Goal: Task Accomplishment & Management: Manage account settings

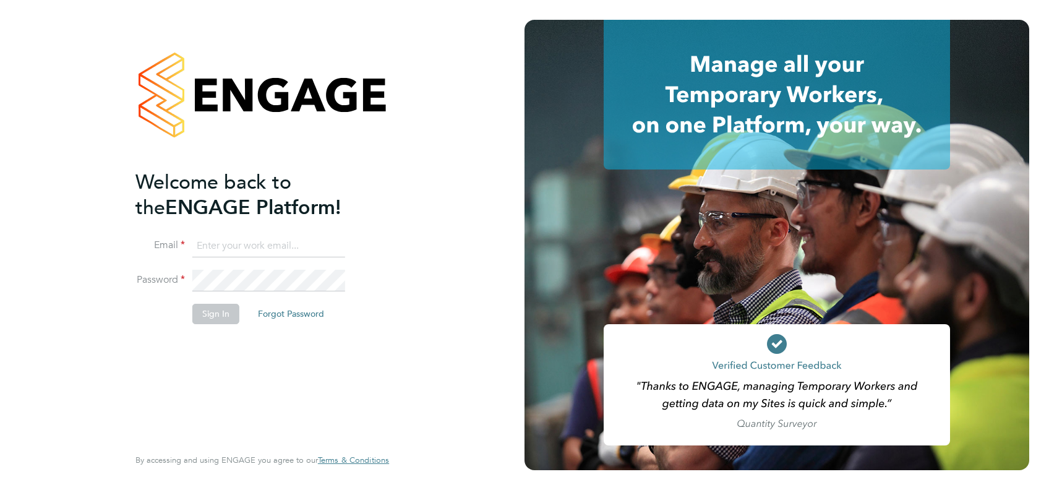
click at [283, 233] on ng-template "Welcome back to the ENGAGE Platform! Email Password Sign In Forgot Password" at bounding box center [255, 253] width 241 height 167
click at [288, 254] on input at bounding box center [268, 246] width 153 height 22
type input "Charlie.Steel@prsjobs.com"
click at [218, 313] on button "Sign In" at bounding box center [215, 314] width 47 height 20
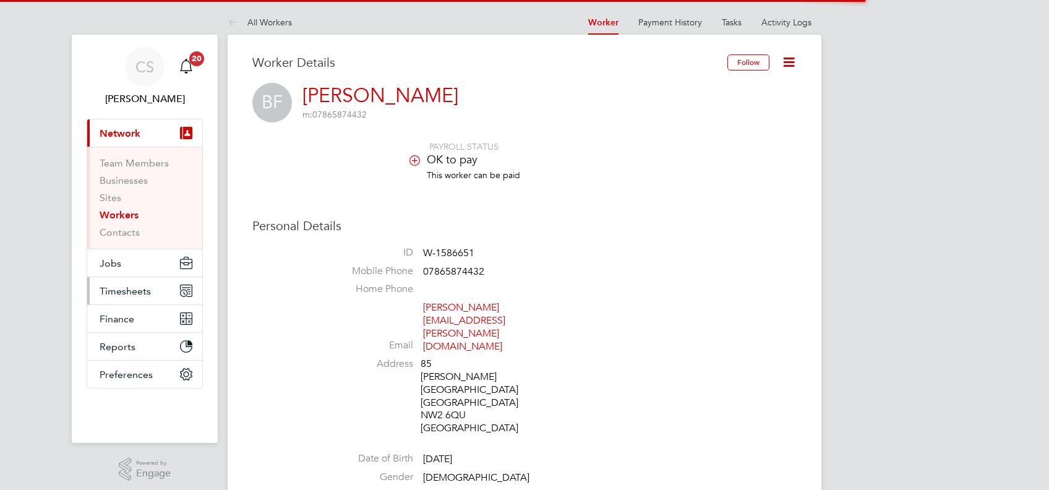
drag, startPoint x: 0, startPoint y: 0, endPoint x: 140, endPoint y: 288, distance: 319.8
click at [139, 294] on span "Timesheets" at bounding box center [125, 291] width 51 height 12
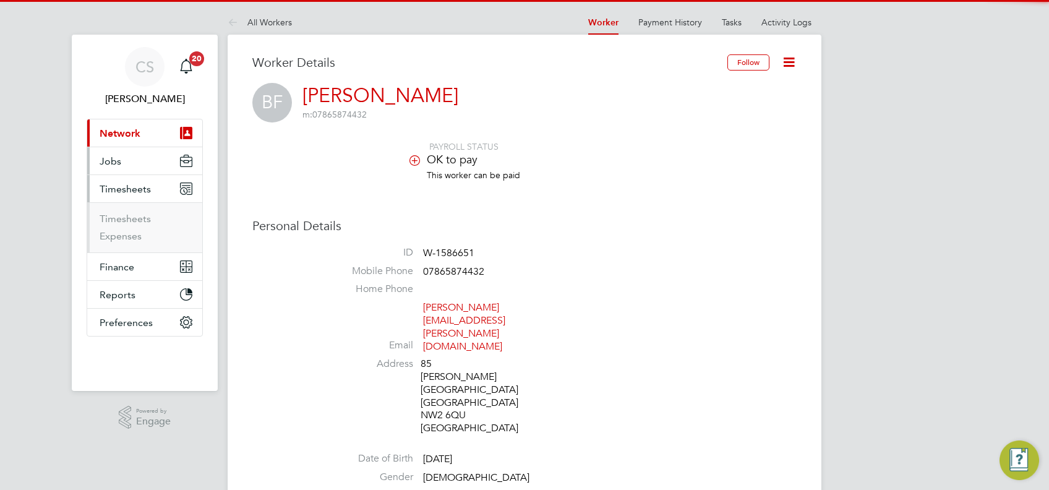
click at [126, 158] on button "Jobs" at bounding box center [144, 160] width 115 height 27
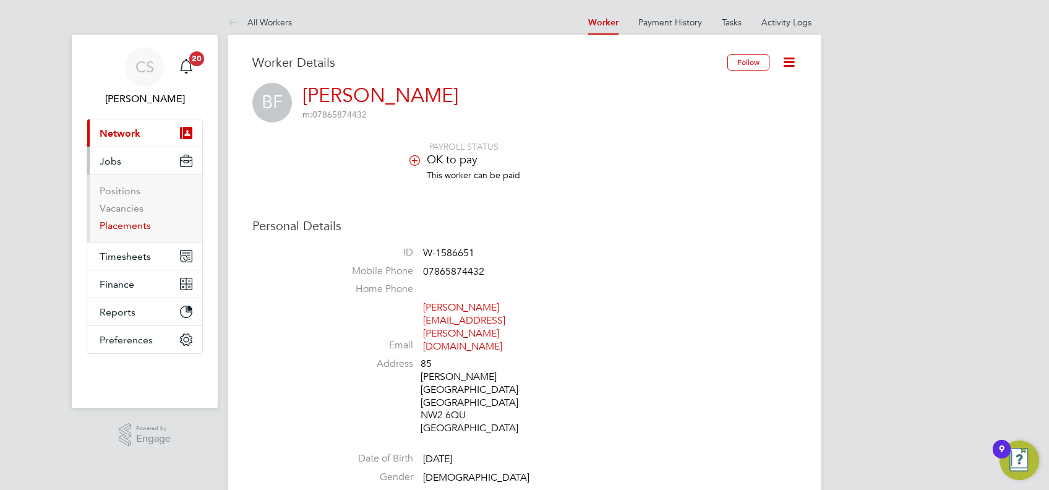
click at [141, 224] on link "Placements" at bounding box center [125, 226] width 51 height 12
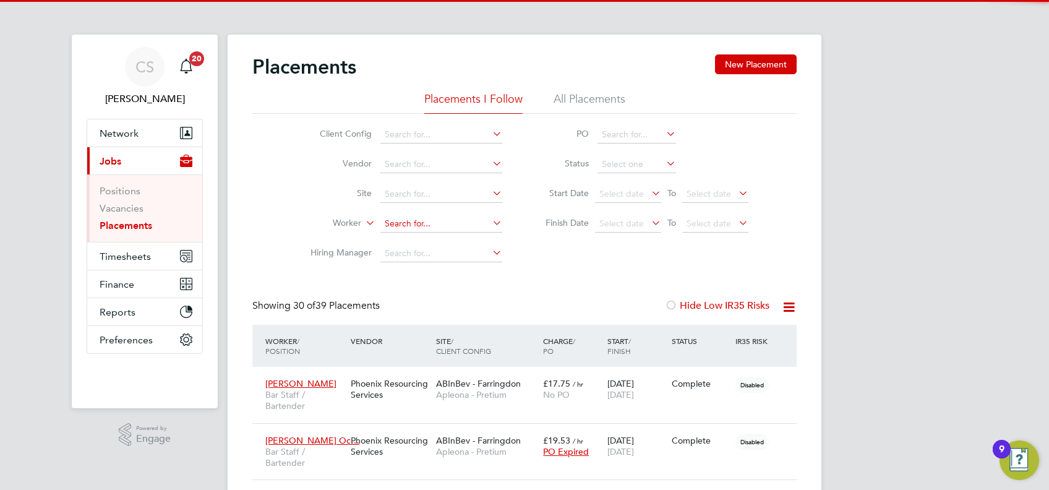
click at [420, 222] on input at bounding box center [441, 223] width 122 height 17
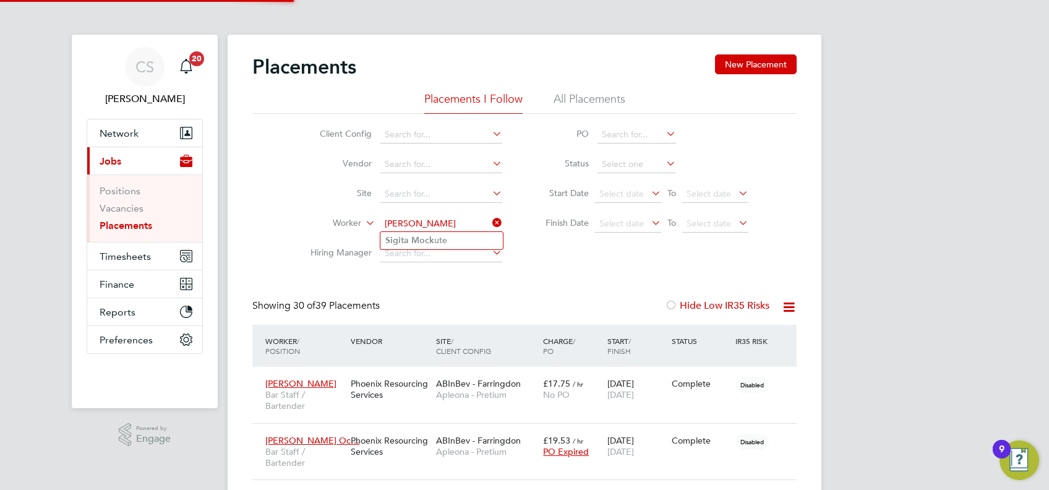
click at [447, 235] on li "Sigita Mock ute" at bounding box center [441, 240] width 122 height 17
type input "[PERSON_NAME]"
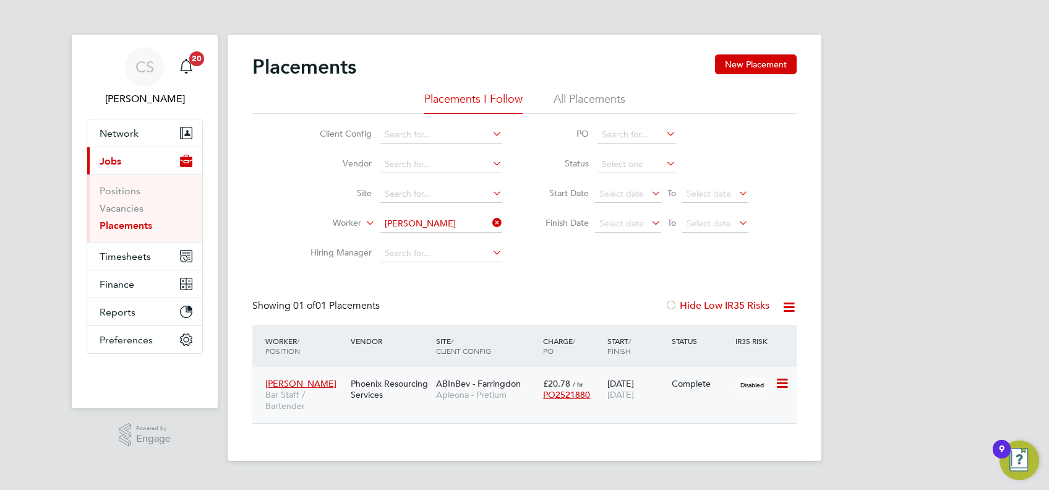
click at [685, 393] on div "Complete" at bounding box center [701, 384] width 64 height 24
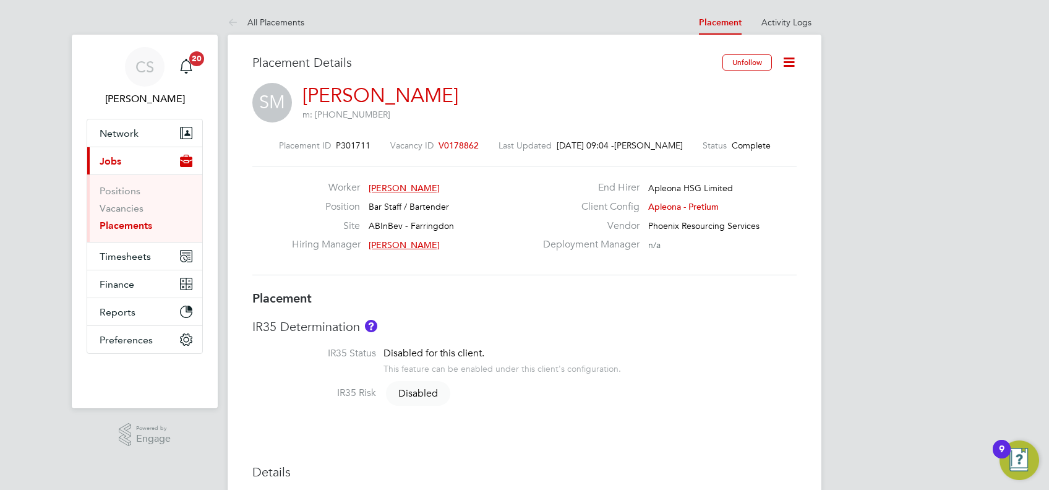
click at [797, 61] on icon at bounding box center [788, 61] width 15 height 15
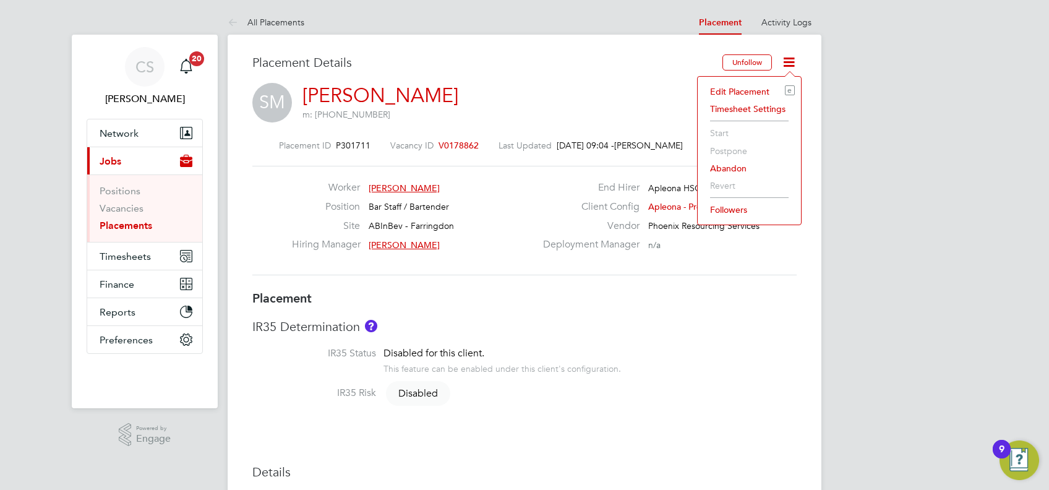
click at [757, 87] on li "Edit Placement e" at bounding box center [749, 91] width 91 height 17
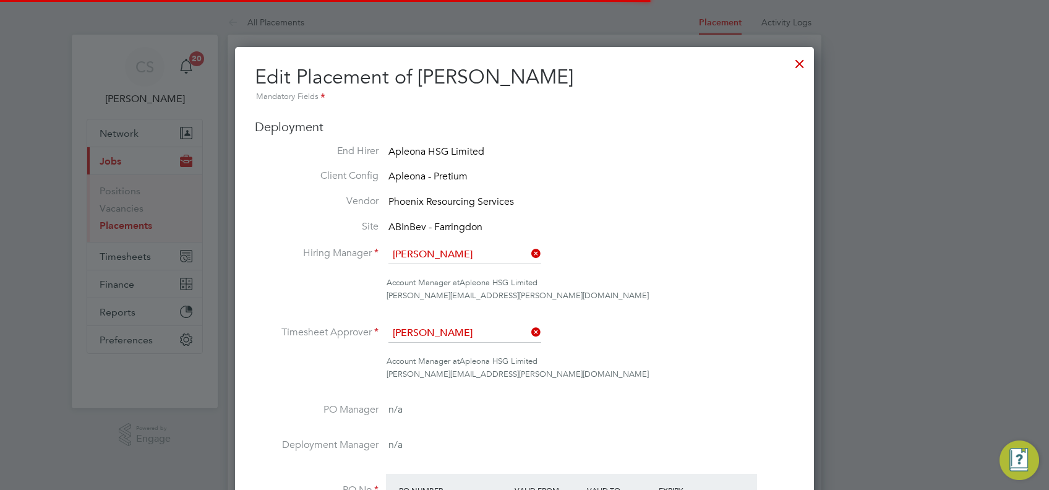
scroll to position [6, 6]
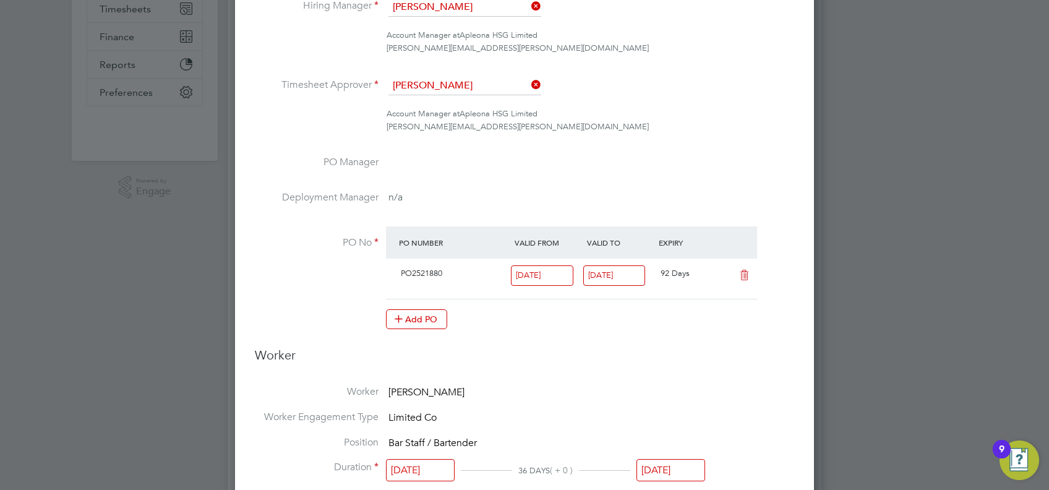
click at [616, 272] on input "[DATE]" at bounding box center [614, 275] width 62 height 20
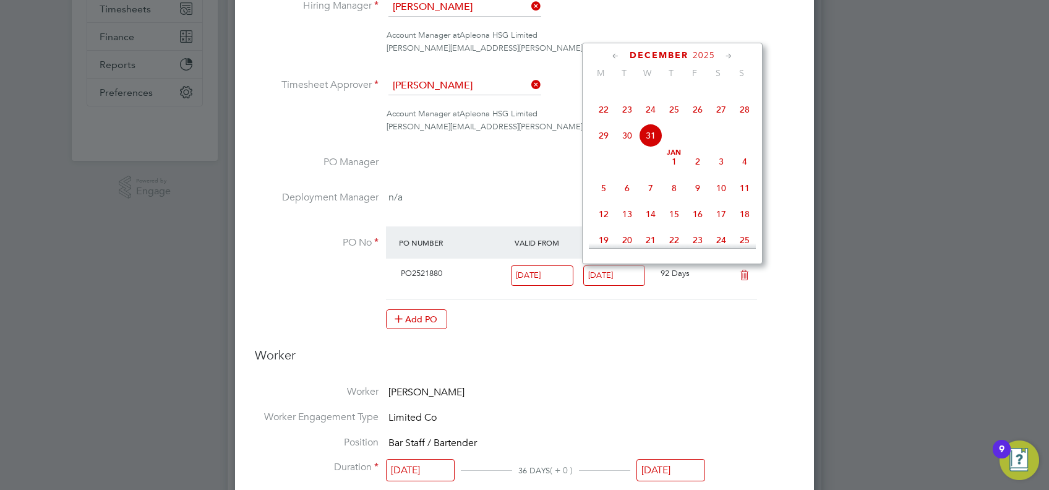
click at [723, 309] on div "Add PO" at bounding box center [571, 319] width 371 height 20
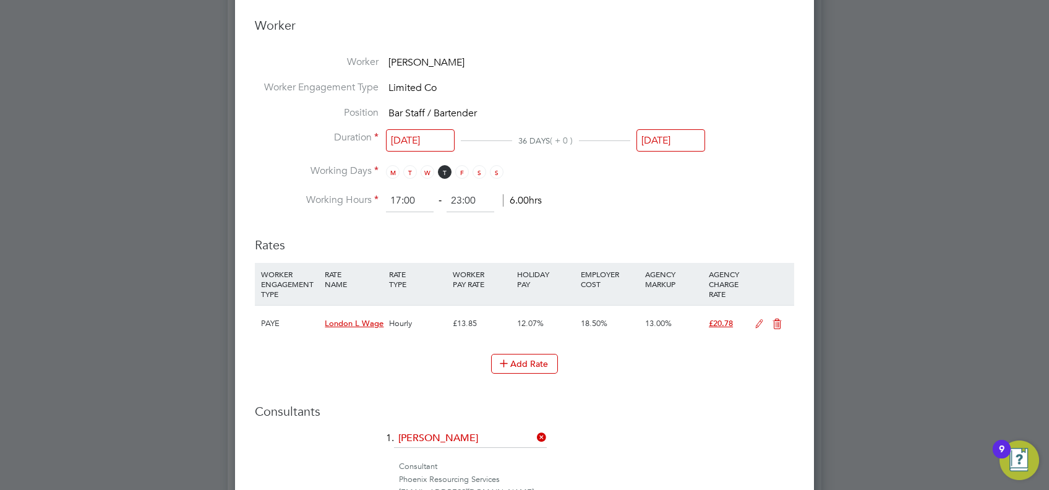
click at [669, 138] on input "[DATE]" at bounding box center [671, 140] width 69 height 23
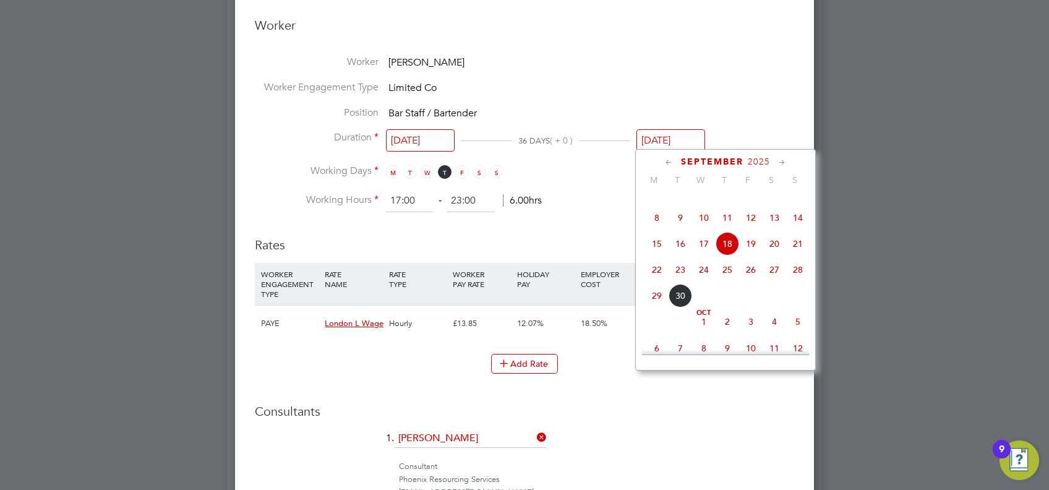
click at [743, 281] on span "26" at bounding box center [751, 270] width 24 height 24
type input "[DATE]"
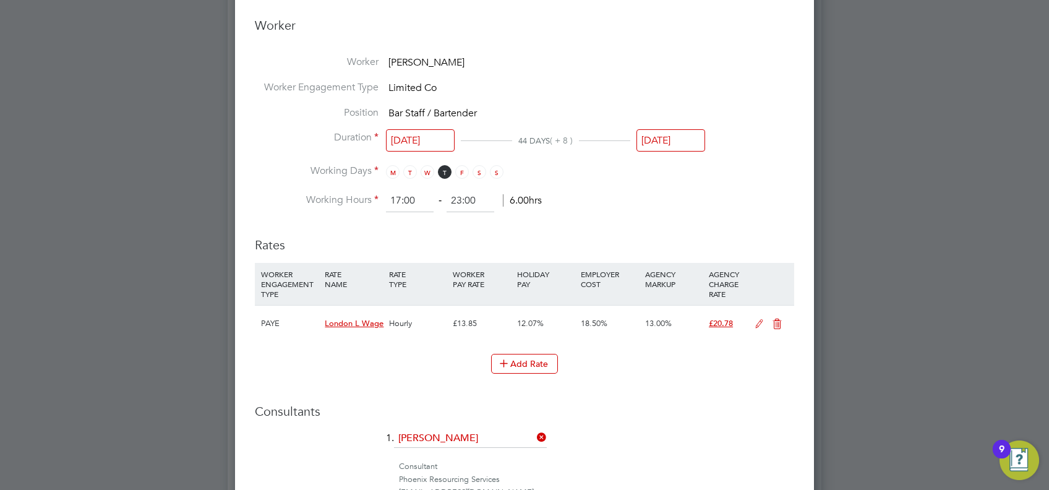
click at [602, 190] on li "Working Hours 17:00 ‐ 23:00 6.00hrs" at bounding box center [524, 201] width 539 height 22
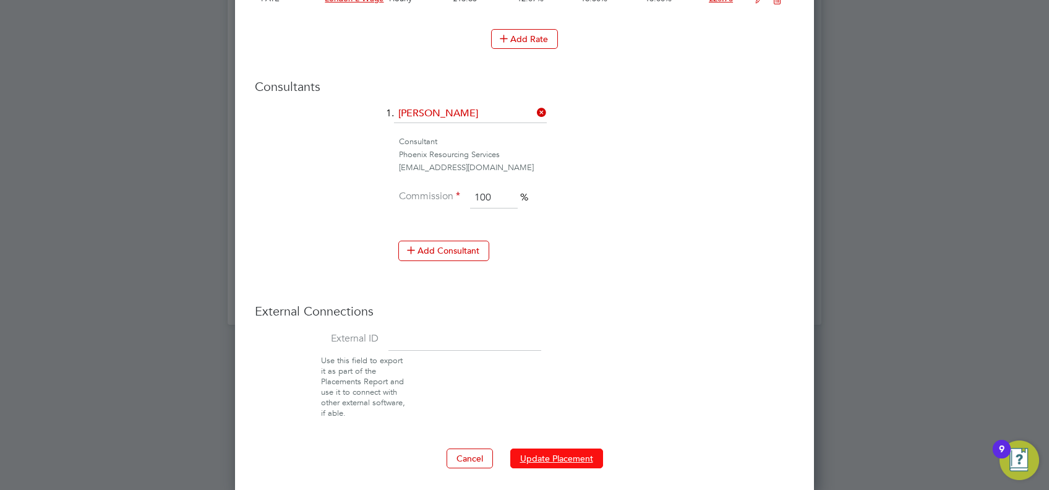
click at [592, 457] on button "Update Placement" at bounding box center [556, 458] width 93 height 20
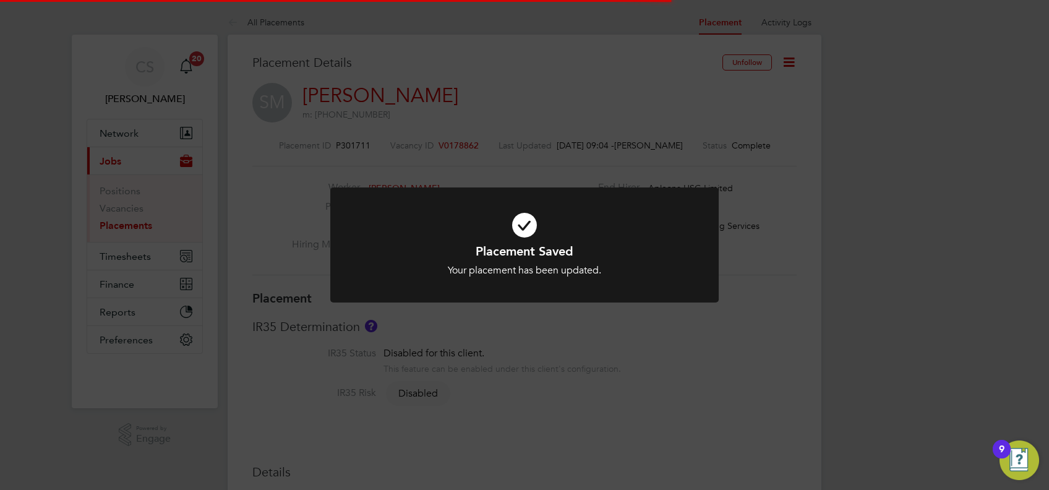
click at [592, 253] on h1 "Placement Saved" at bounding box center [525, 251] width 322 height 16
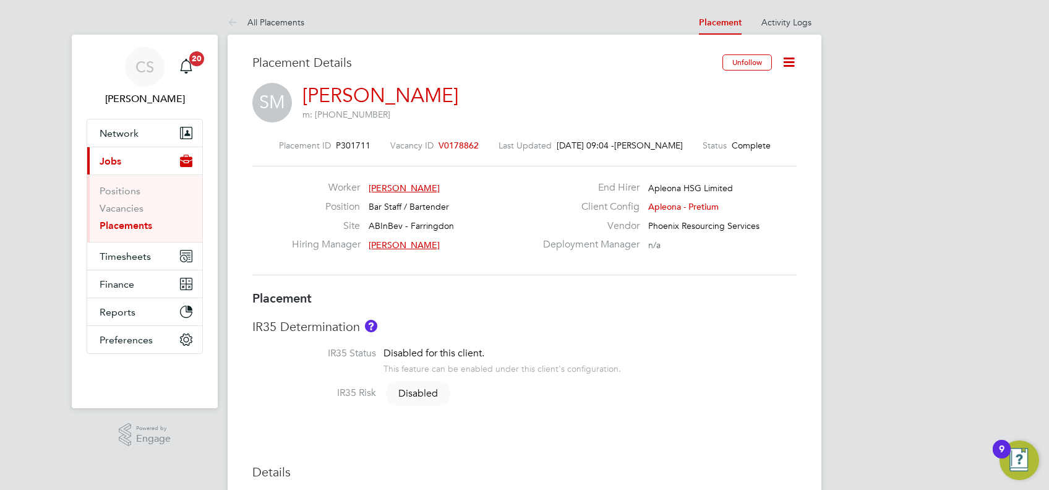
drag, startPoint x: 137, startPoint y: 228, endPoint x: 157, endPoint y: 215, distance: 23.2
click at [137, 228] on link "Placements" at bounding box center [126, 226] width 53 height 12
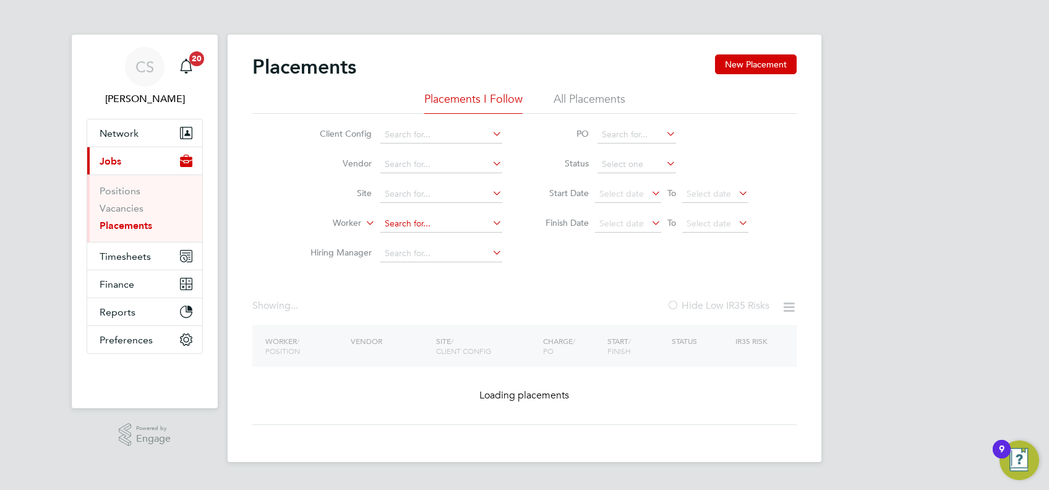
click at [394, 225] on input at bounding box center [441, 223] width 122 height 17
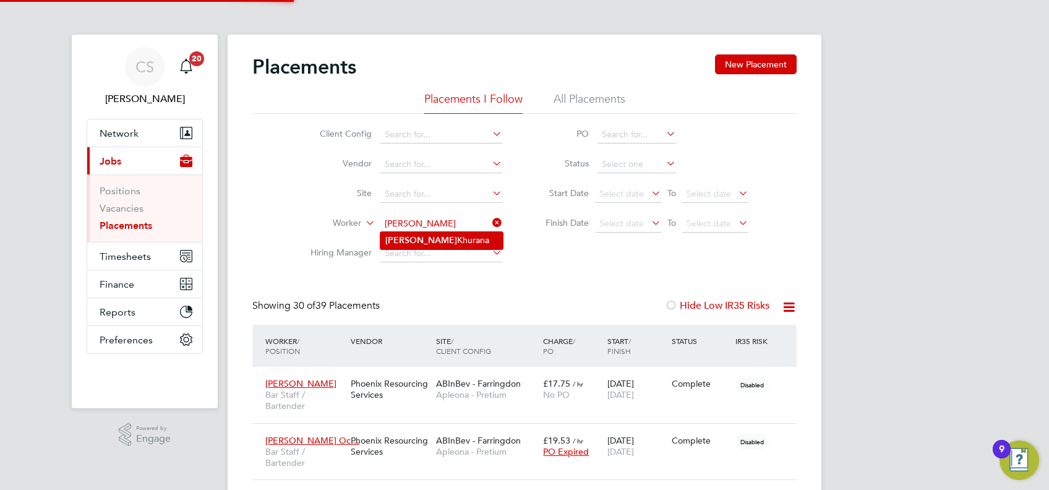
click at [423, 238] on li "[PERSON_NAME]" at bounding box center [441, 240] width 122 height 17
type input "[PERSON_NAME]"
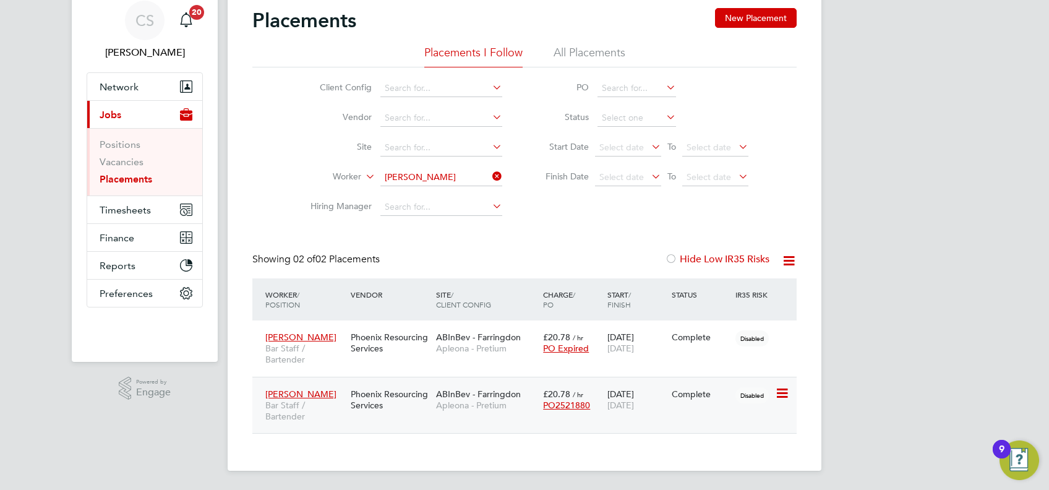
click at [674, 410] on div "[PERSON_NAME] Bar Staff / Bartender Phoenix Resourcing Services ABInBev - [GEOG…" at bounding box center [524, 405] width 544 height 57
click at [695, 411] on div "[PERSON_NAME] Bar Staff / Bartender Phoenix Resourcing Services ABInBev - [GEOG…" at bounding box center [524, 405] width 544 height 57
click at [634, 407] on span "[DATE]" at bounding box center [620, 405] width 27 height 11
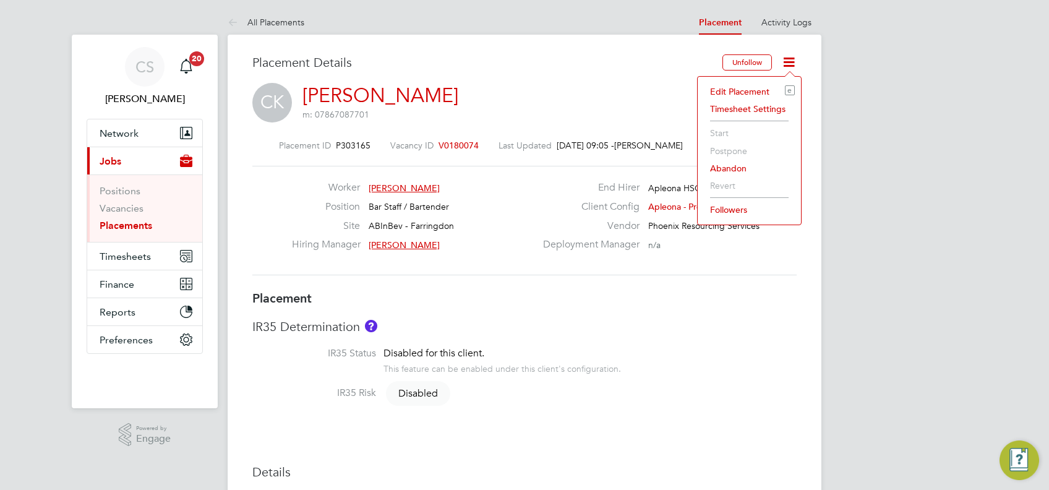
click at [750, 89] on li "Edit Placement e" at bounding box center [749, 91] width 91 height 17
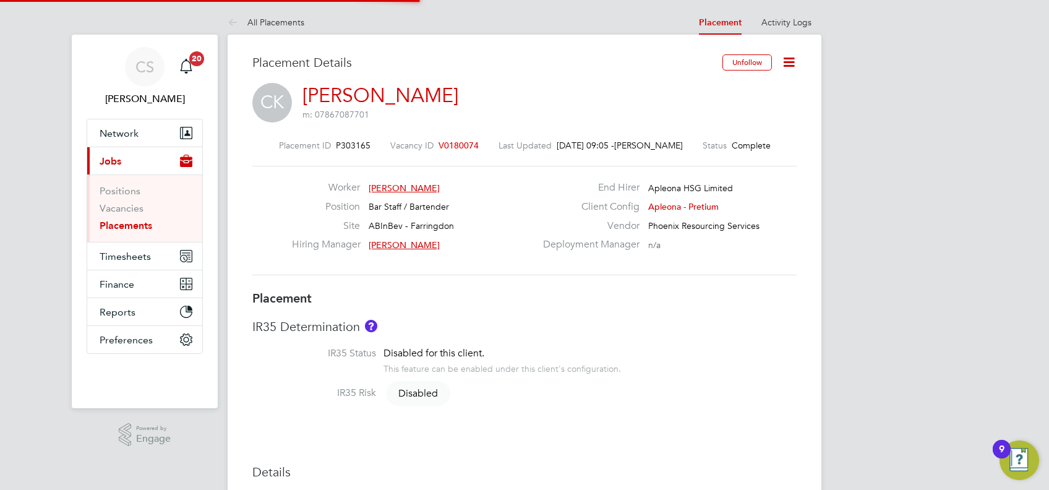
type input "[PERSON_NAME]"
type input "[DATE]"
type input "17:00"
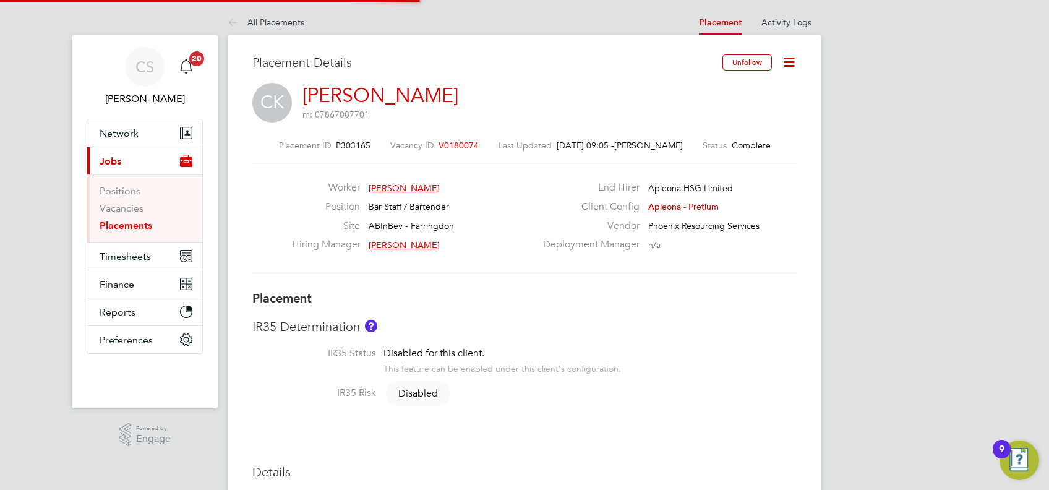
type input "23:00"
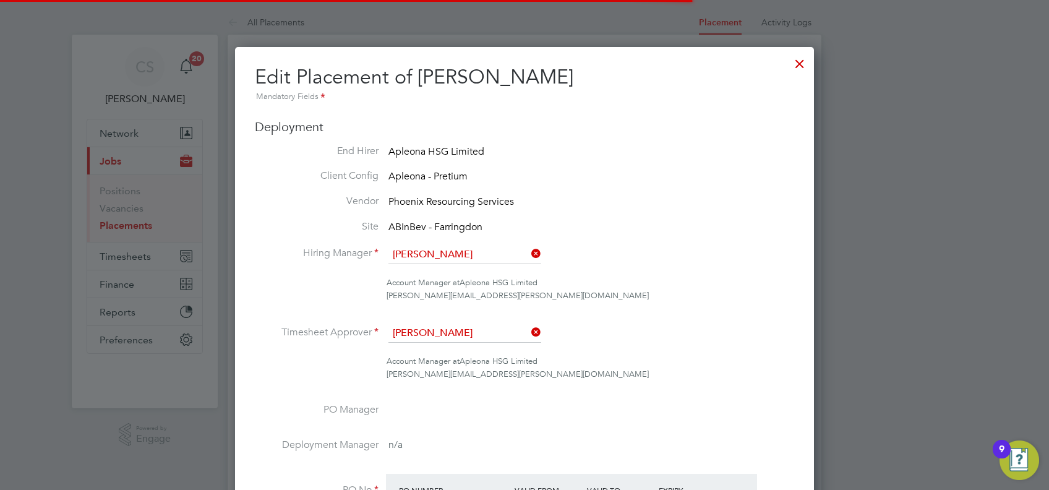
scroll to position [6, 6]
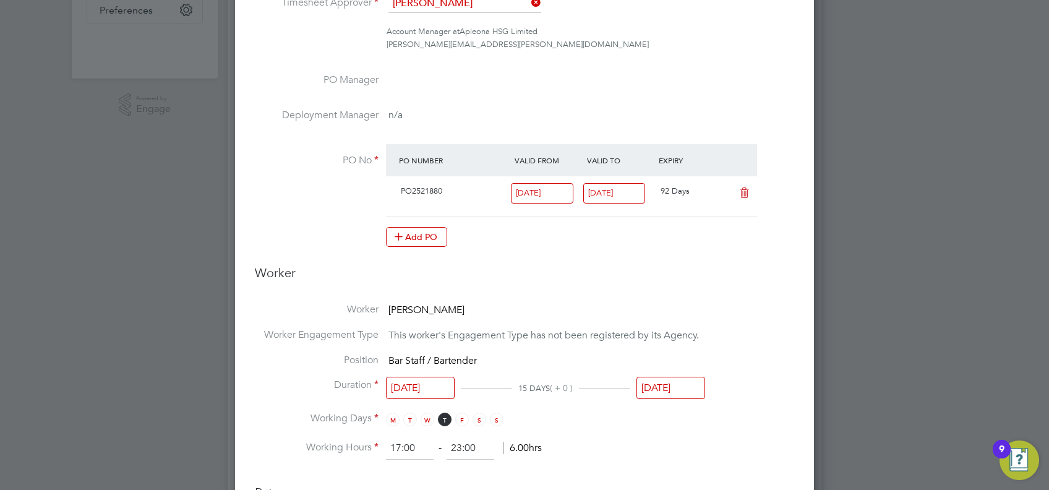
click at [669, 386] on input "[DATE]" at bounding box center [671, 388] width 69 height 23
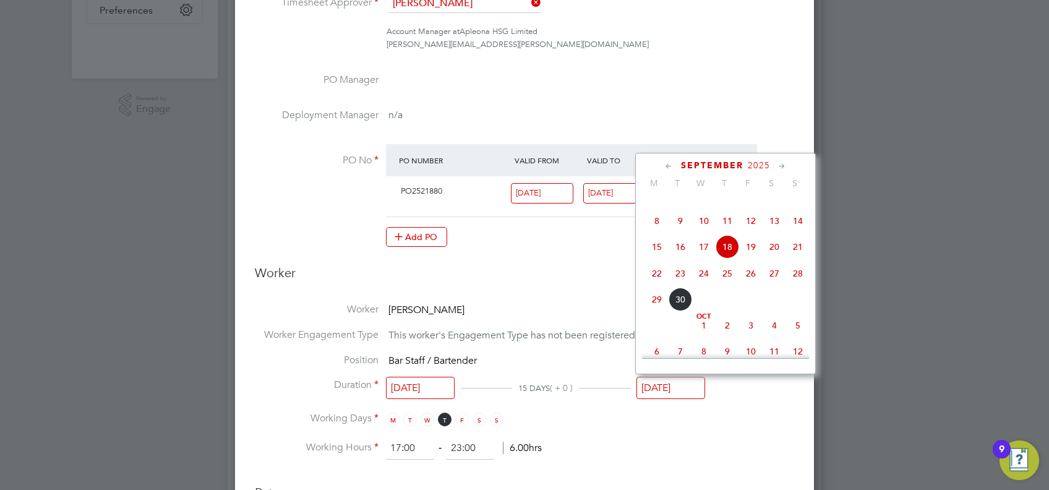
click at [731, 285] on span "25" at bounding box center [728, 274] width 24 height 24
type input "25 Sep 2025"
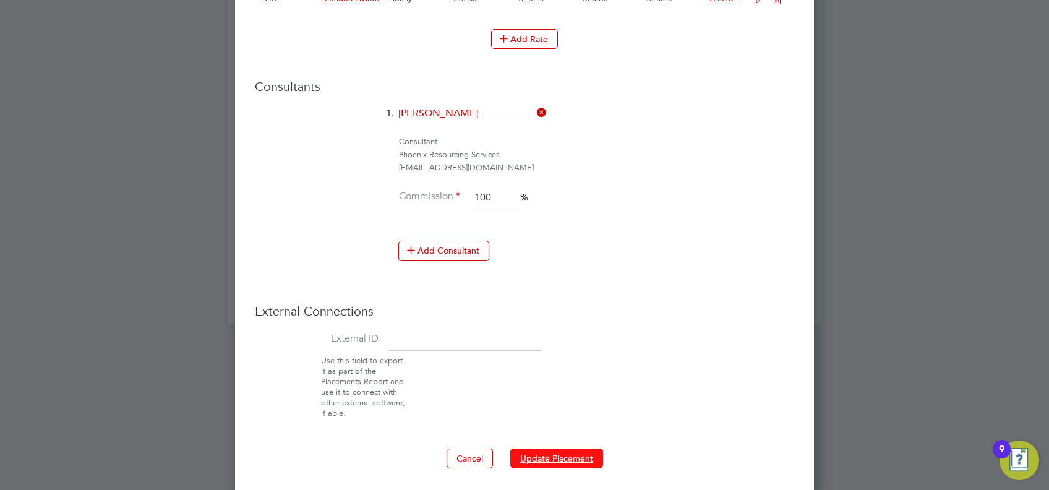
click at [557, 460] on button "Update Placement" at bounding box center [556, 458] width 93 height 20
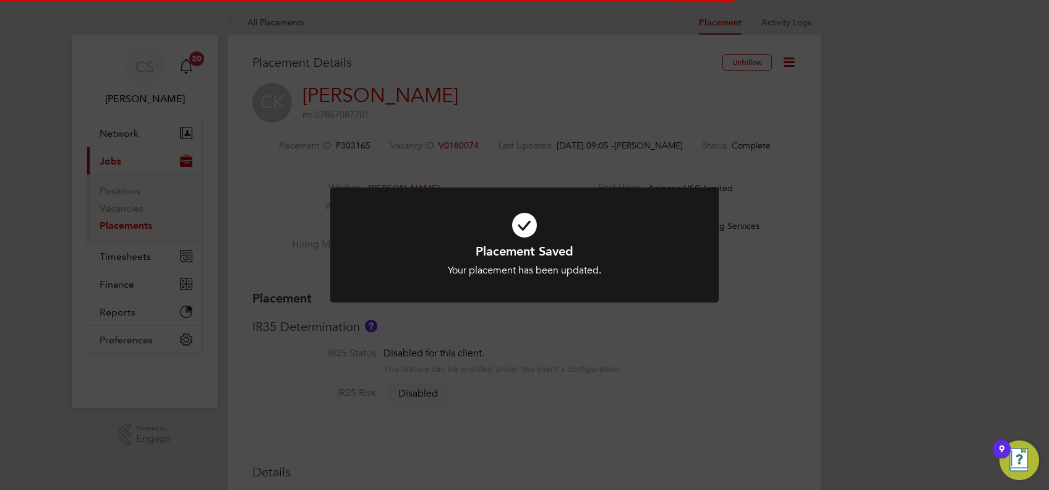
click at [642, 199] on div at bounding box center [524, 245] width 388 height 116
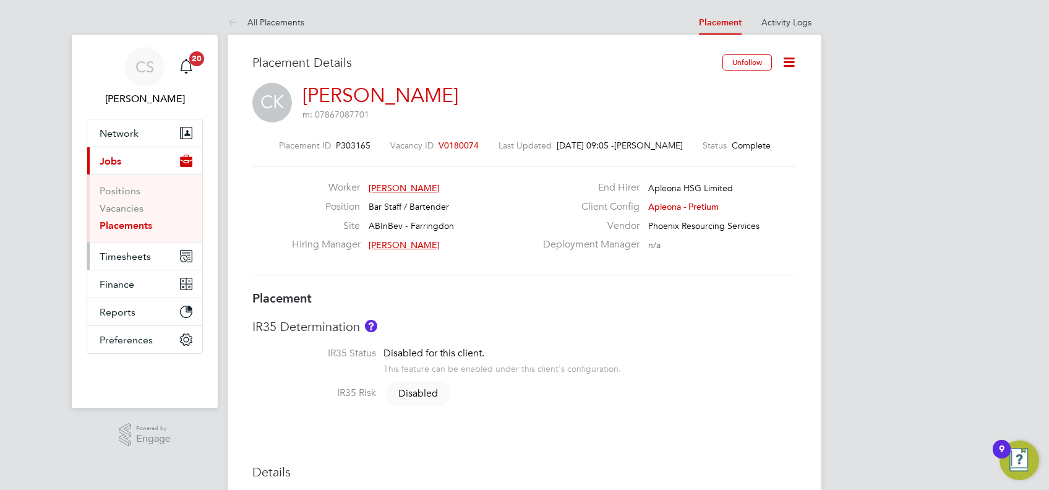
click at [158, 260] on button "Timesheets" at bounding box center [144, 255] width 115 height 27
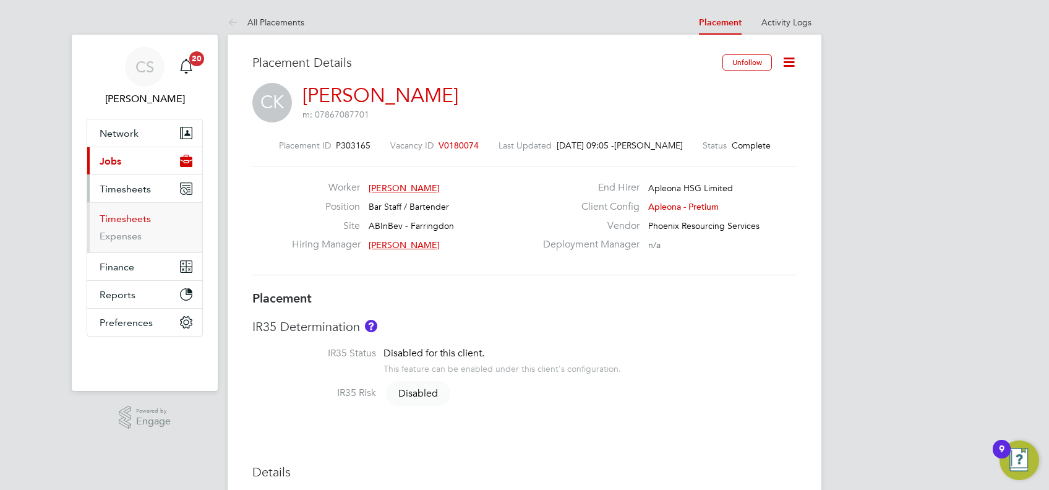
click at [141, 218] on link "Timesheets" at bounding box center [125, 219] width 51 height 12
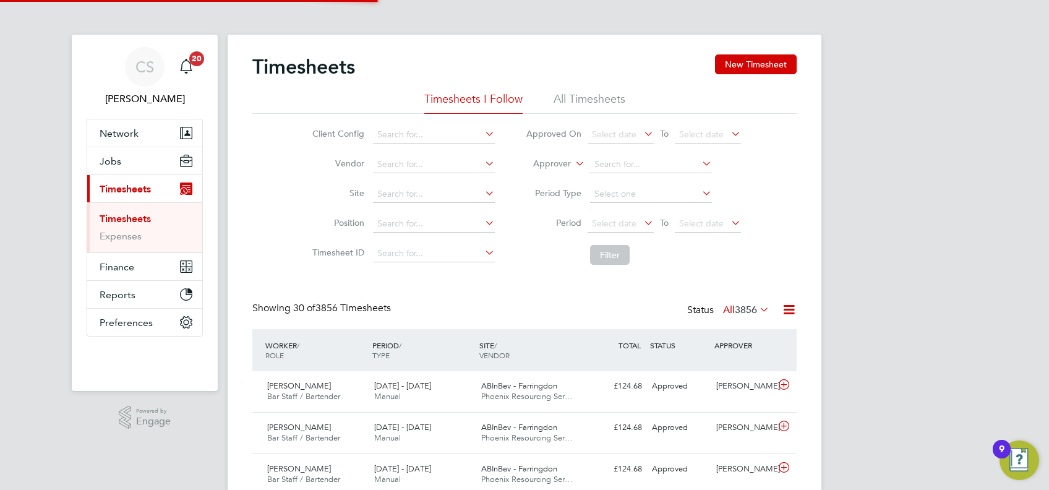
click at [759, 80] on div "Timesheets New Timesheet" at bounding box center [524, 72] width 544 height 37
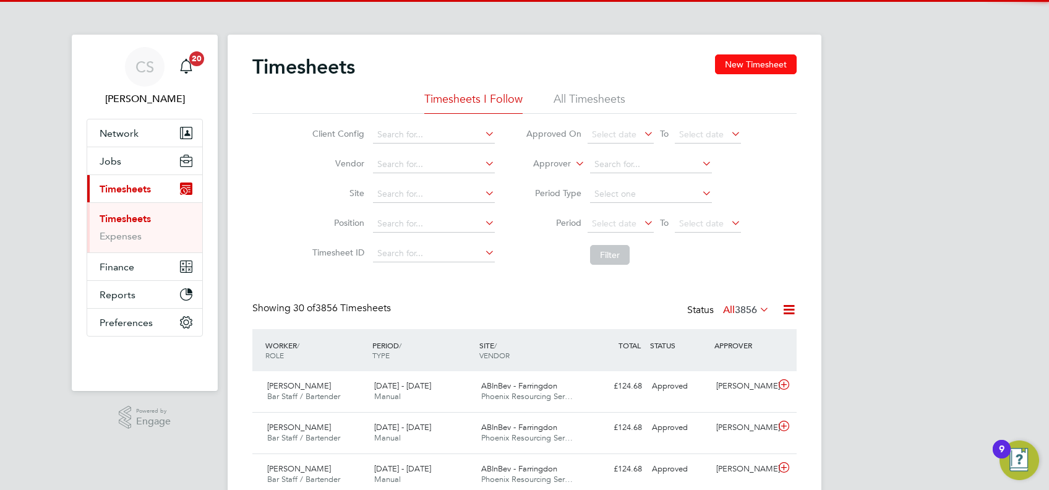
click at [756, 61] on button "New Timesheet" at bounding box center [756, 64] width 82 height 20
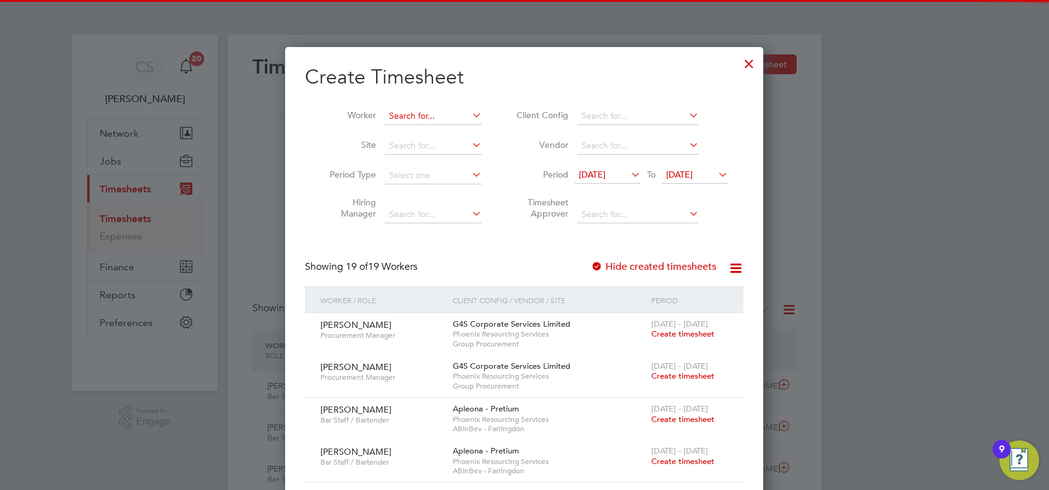
drag, startPoint x: 387, startPoint y: 103, endPoint x: 409, endPoint y: 115, distance: 24.9
click at [388, 104] on li "Worker" at bounding box center [401, 116] width 192 height 30
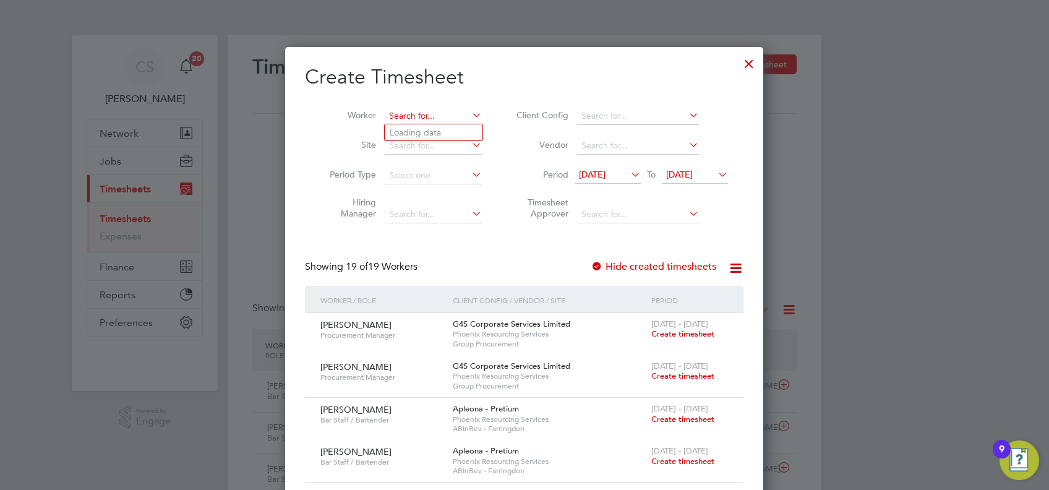
click at [409, 115] on input at bounding box center [433, 116] width 97 height 17
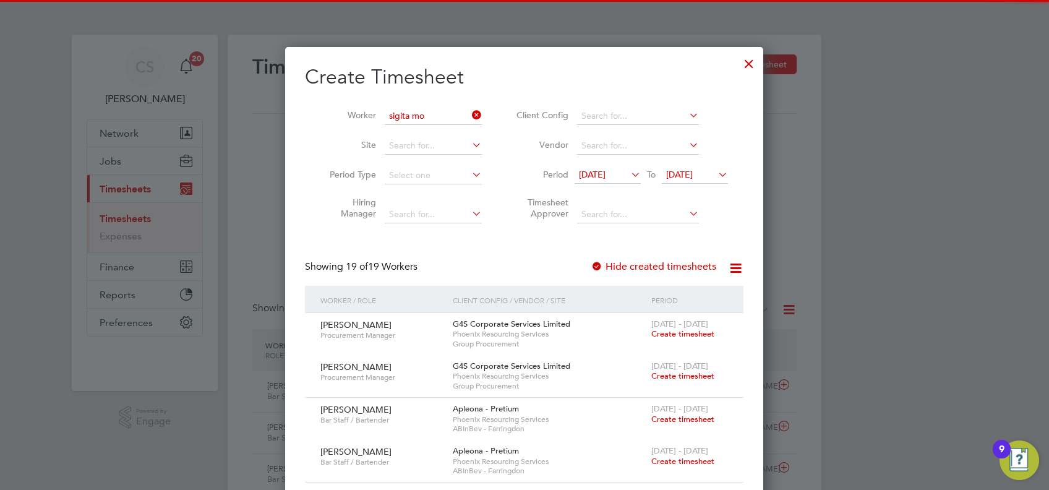
click at [437, 131] on li "Sigita Mo ckute" at bounding box center [434, 132] width 98 height 17
type input "[PERSON_NAME]"
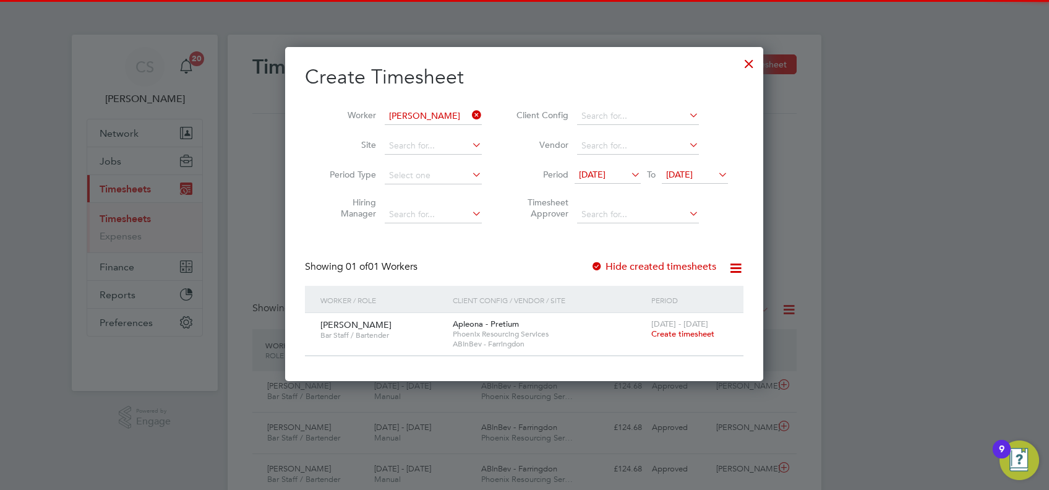
click at [688, 336] on span "Create timesheet" at bounding box center [682, 333] width 63 height 11
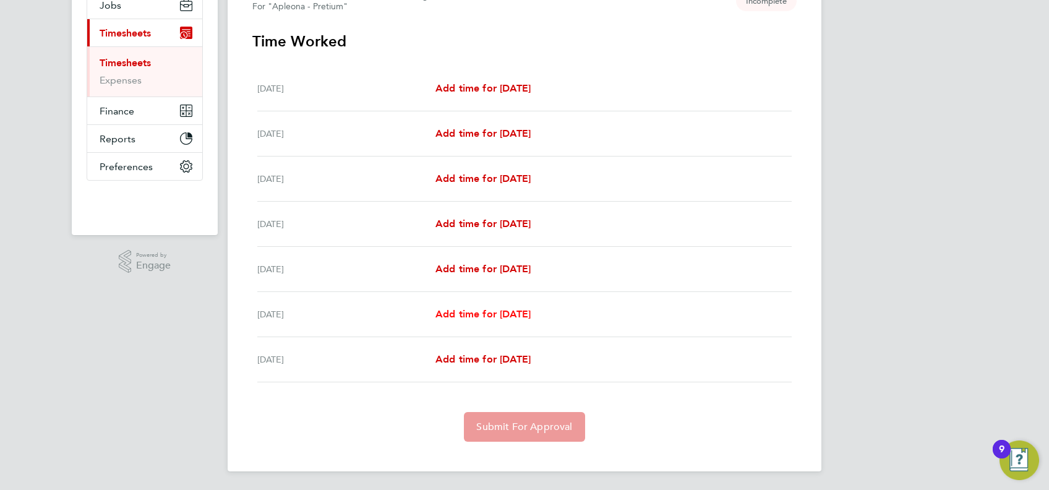
click at [523, 308] on span "Add time for Thu 25 Sep" at bounding box center [483, 314] width 95 height 12
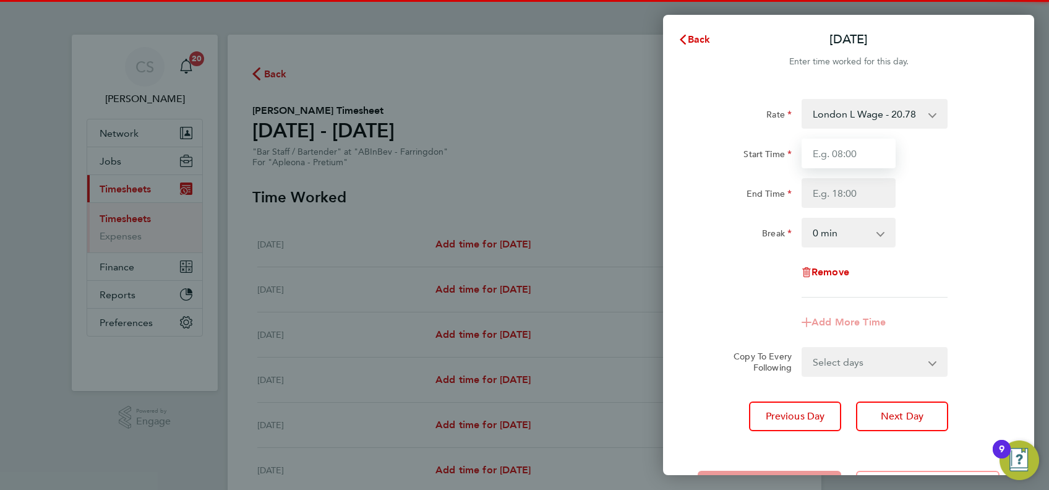
click at [853, 159] on input "Start Time" at bounding box center [849, 154] width 94 height 30
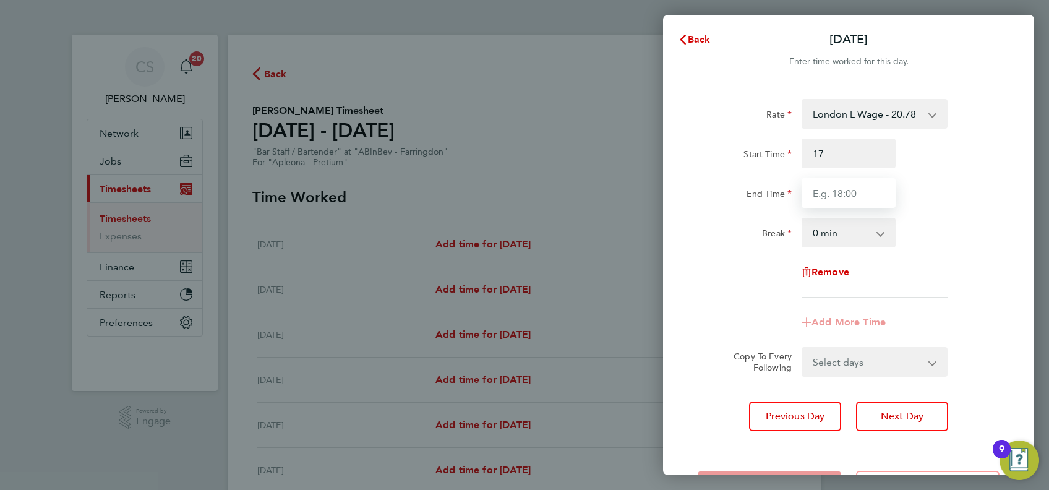
type input "17:00"
drag, startPoint x: 839, startPoint y: 186, endPoint x: 948, endPoint y: 185, distance: 109.5
click at [841, 185] on input "End Time" at bounding box center [849, 193] width 94 height 30
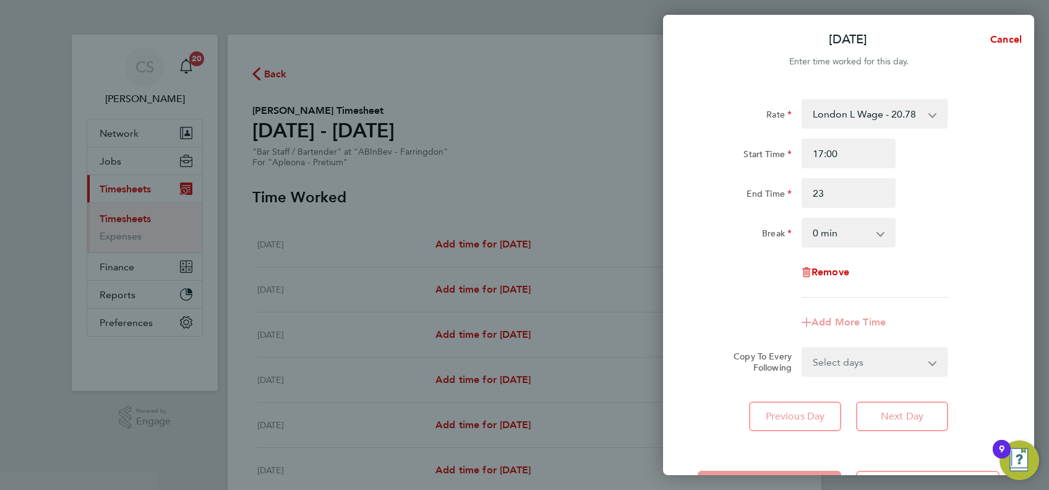
type input "23:00"
click at [948, 185] on div "End Time 23:00" at bounding box center [849, 193] width 312 height 30
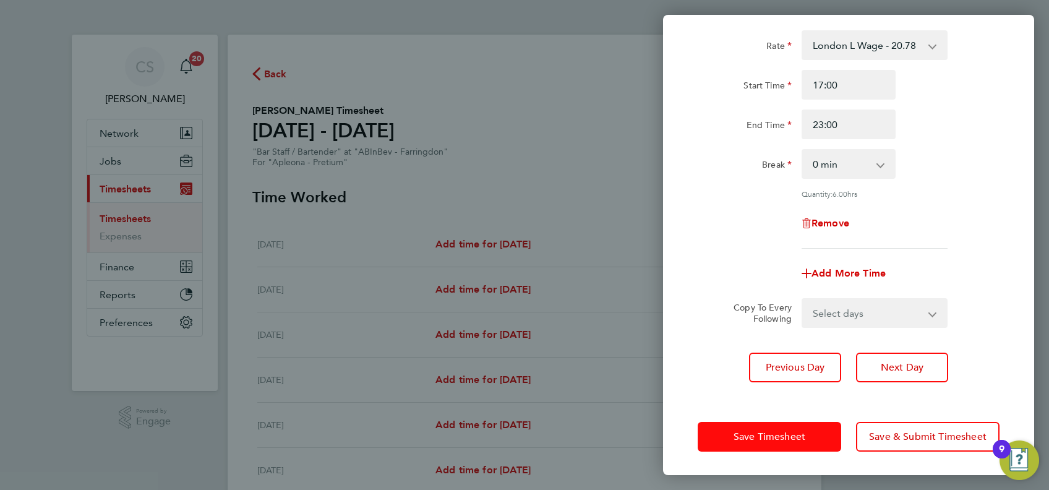
click at [802, 428] on button "Save Timesheet" at bounding box center [770, 437] width 144 height 30
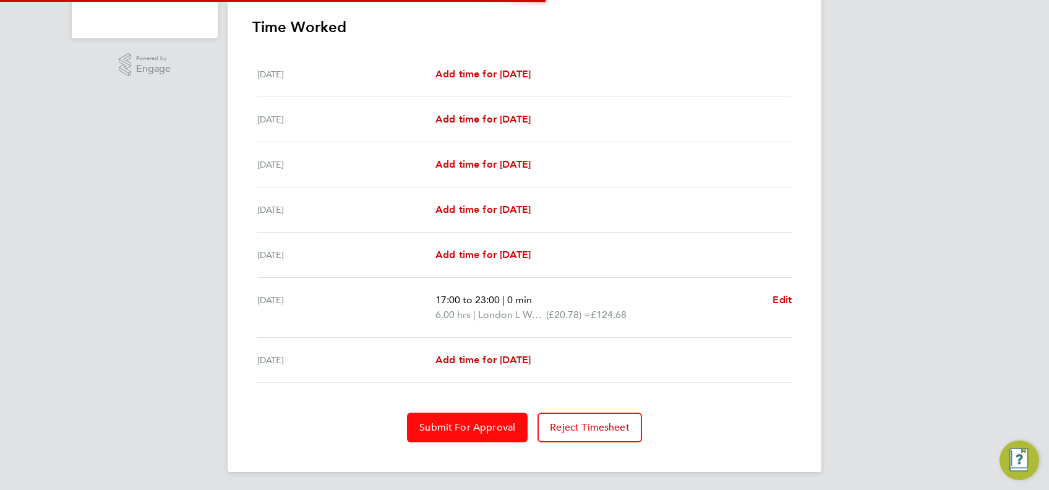
click at [478, 426] on span "Submit For Approval" at bounding box center [467, 427] width 96 height 12
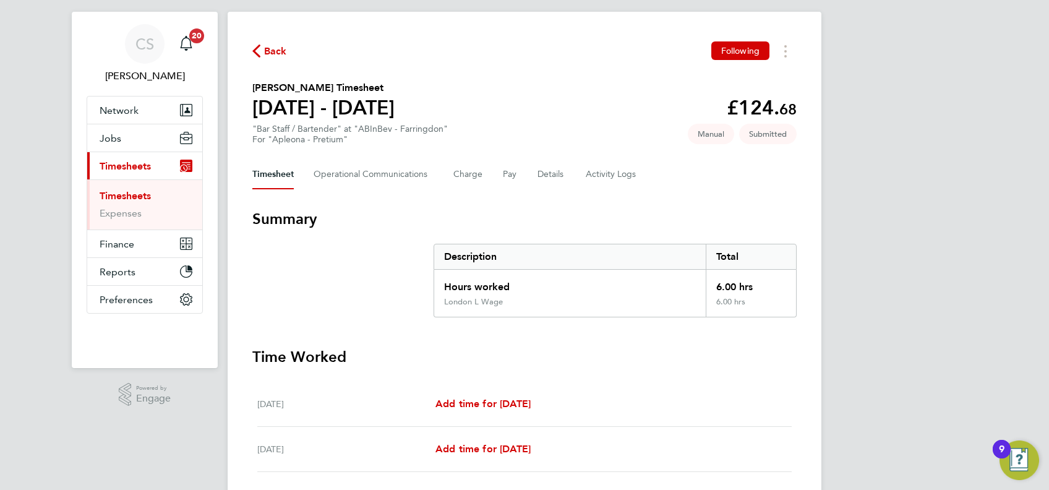
click at [135, 192] on link "Timesheets" at bounding box center [125, 196] width 51 height 12
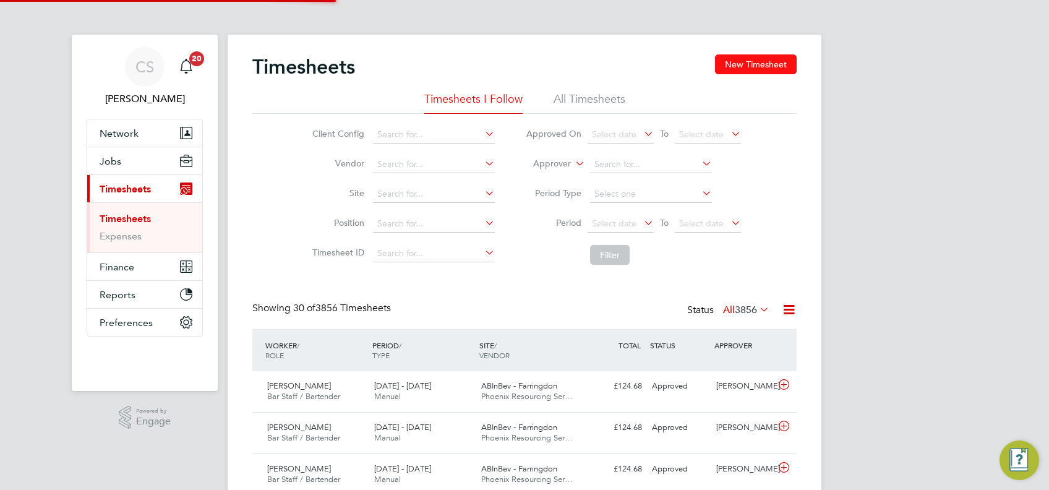
click at [736, 69] on button "New Timesheet" at bounding box center [756, 64] width 82 height 20
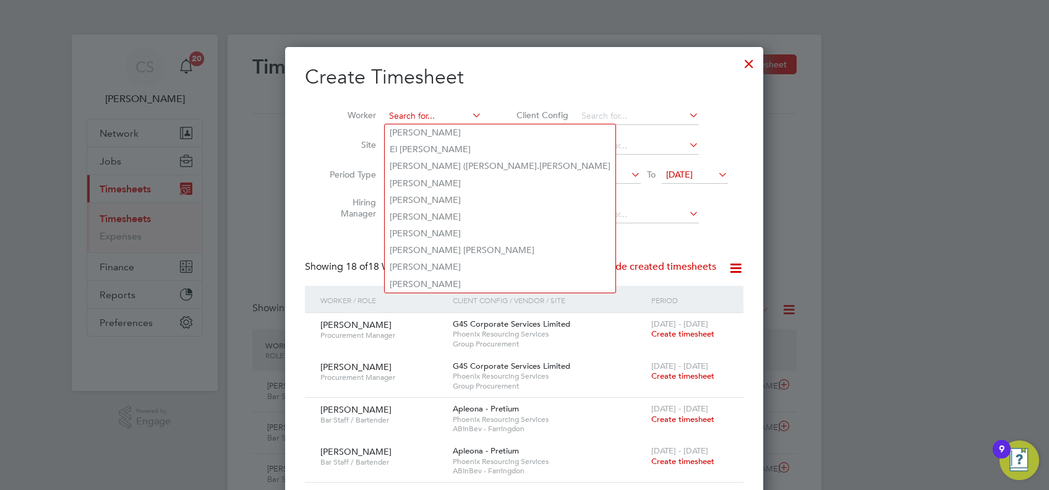
click at [406, 109] on input at bounding box center [433, 116] width 97 height 17
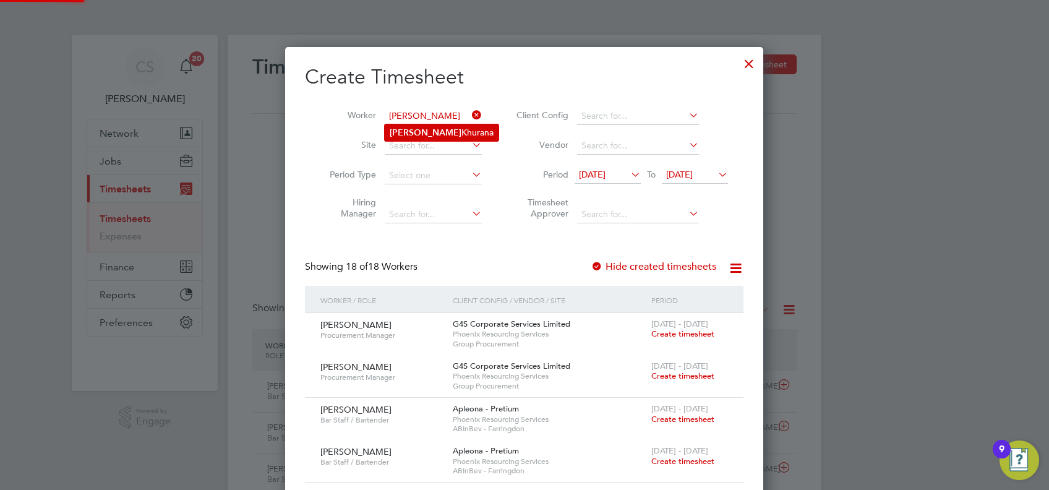
click at [457, 126] on li "[PERSON_NAME]" at bounding box center [442, 132] width 114 height 17
type input "[PERSON_NAME]"
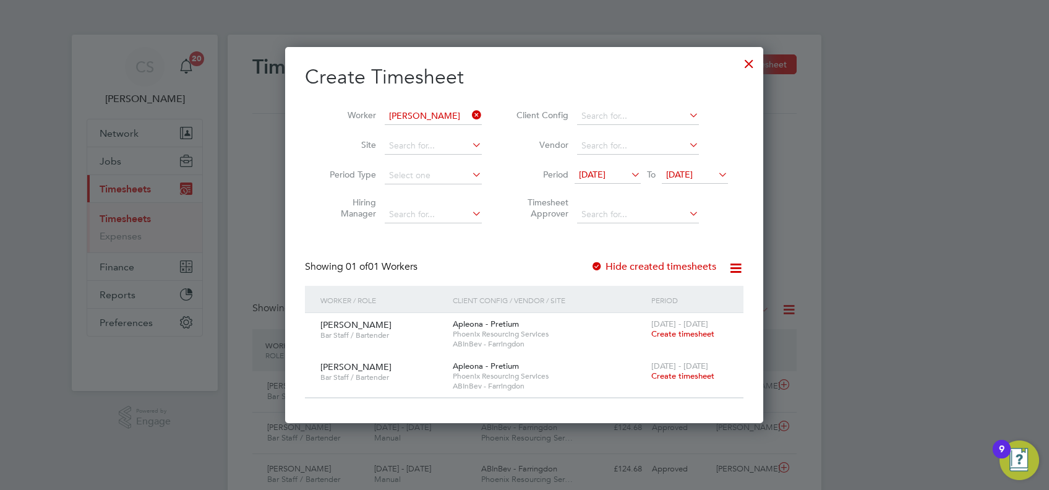
click at [677, 374] on span "Create timesheet" at bounding box center [682, 376] width 63 height 11
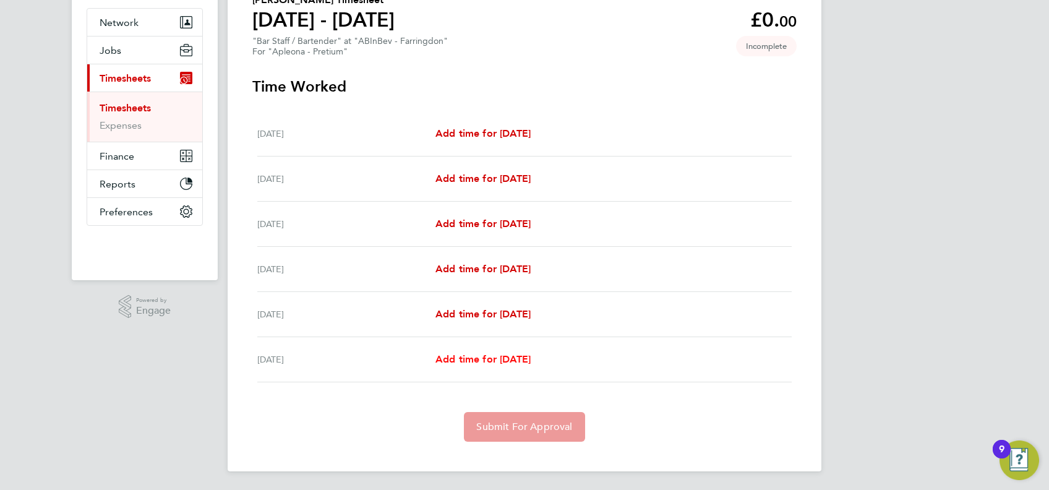
click at [521, 356] on span "Add time for Thu 25 Sep" at bounding box center [483, 359] width 95 height 12
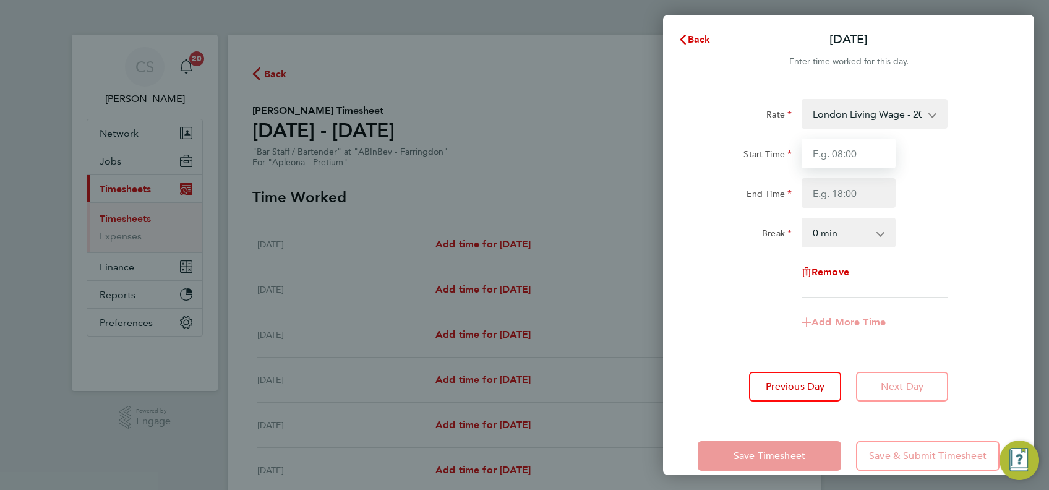
click at [851, 153] on input "Start Time" at bounding box center [849, 154] width 94 height 30
type input "17:00"
click at [853, 178] on div "Start Time 17:00 End Time" at bounding box center [849, 173] width 312 height 69
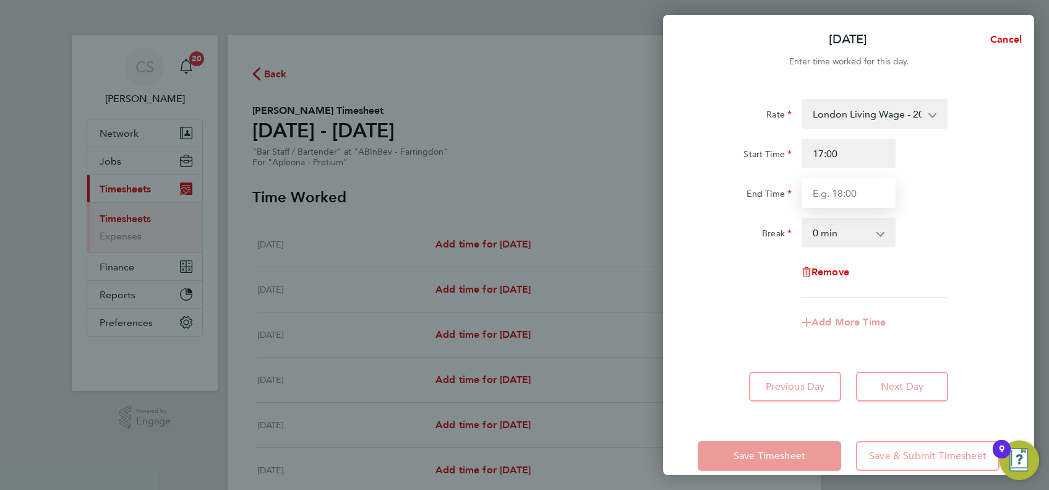
click at [869, 186] on input "End Time" at bounding box center [849, 193] width 94 height 30
type input "23:00"
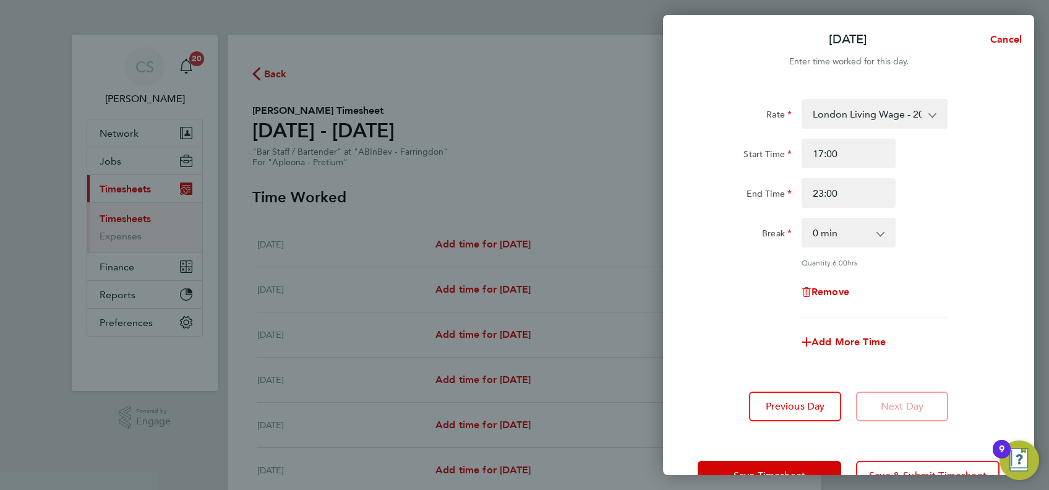
click at [921, 187] on div "End Time 23:00" at bounding box center [849, 193] width 312 height 30
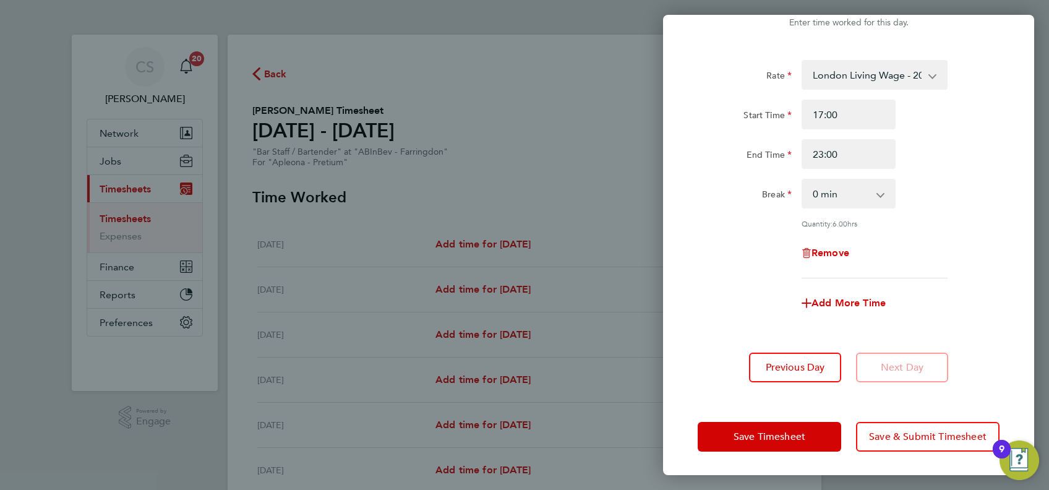
click at [771, 450] on div "Save Timesheet Save & Submit Timesheet" at bounding box center [848, 436] width 371 height 79
click at [773, 436] on span "Save Timesheet" at bounding box center [770, 437] width 72 height 12
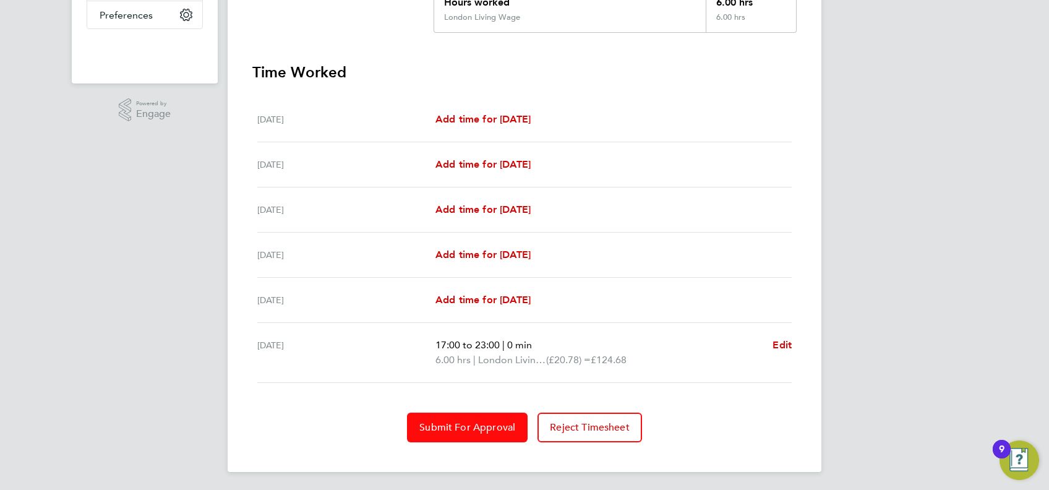
click at [461, 424] on span "Submit For Approval" at bounding box center [467, 427] width 96 height 12
